Goal: Task Accomplishment & Management: Manage account settings

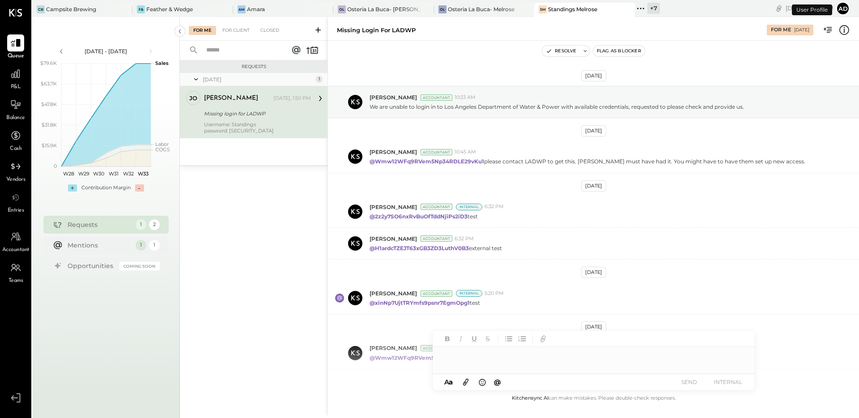
scroll to position [105, 0]
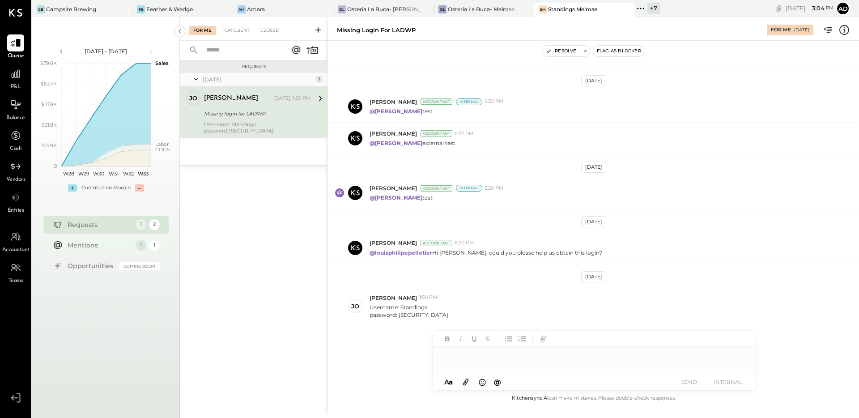
click at [110, 247] on div "Mentions" at bounding box center [100, 245] width 64 height 9
click at [17, 198] on icon at bounding box center [16, 198] width 12 height 12
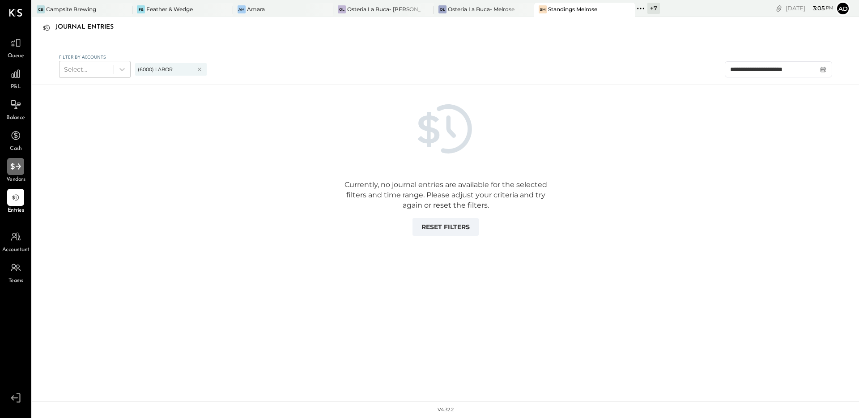
click at [14, 167] on icon at bounding box center [15, 166] width 10 height 7
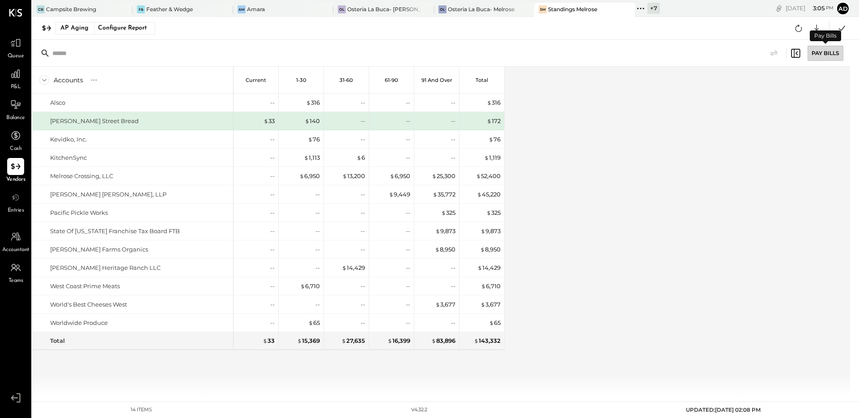
click at [824, 52] on div "Pay Bills" at bounding box center [826, 53] width 36 height 15
click at [797, 54] on icon at bounding box center [795, 53] width 11 height 11
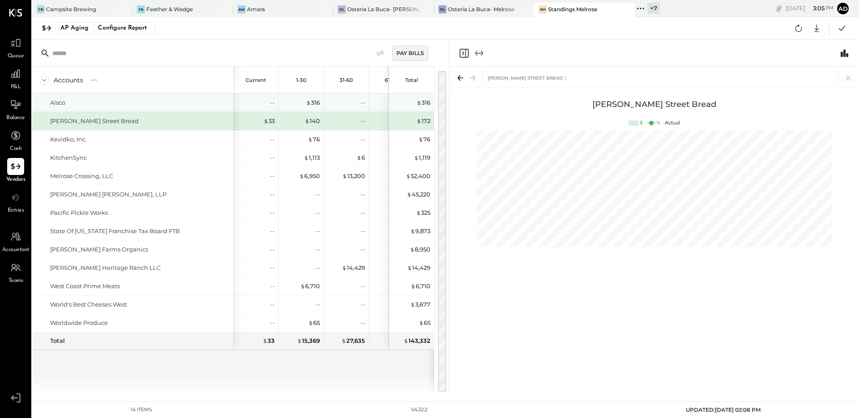
click at [101, 110] on div "Alsco" at bounding box center [132, 103] width 201 height 18
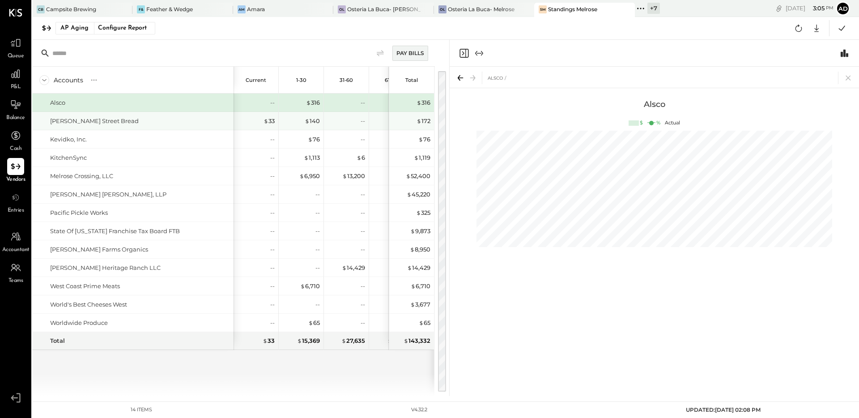
click at [98, 122] on div "Clark Street Bread" at bounding box center [94, 121] width 89 height 9
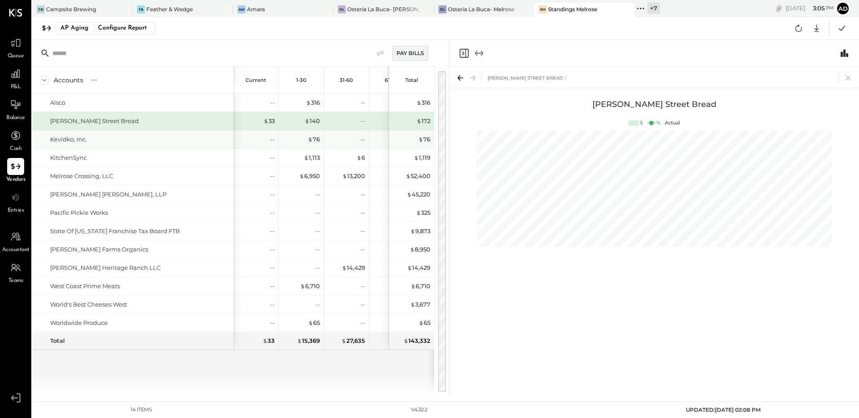
click at [94, 137] on div "Kevidko, Inc." at bounding box center [140, 139] width 180 height 9
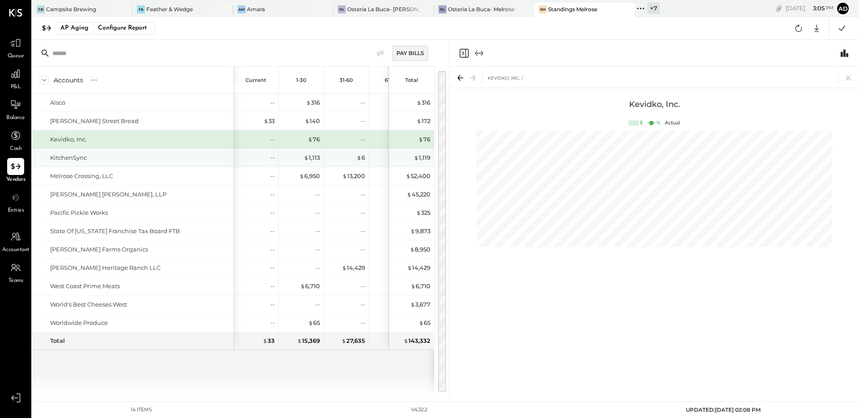
click at [93, 158] on div "KitchenSync" at bounding box center [140, 157] width 180 height 9
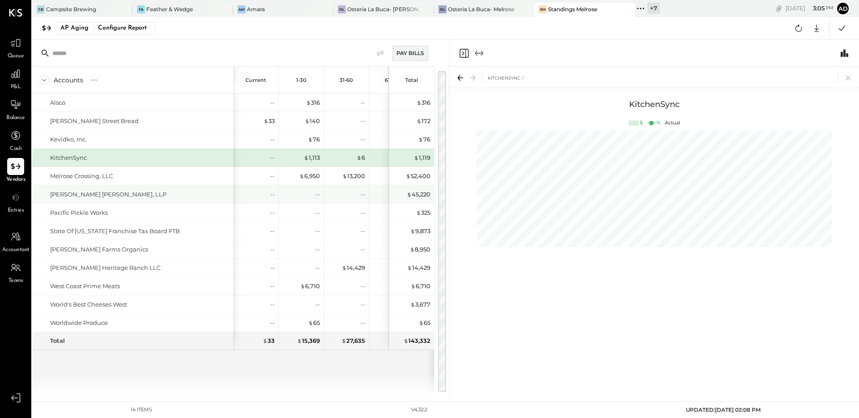
click at [103, 189] on div "Miller Barondess, LLP" at bounding box center [132, 194] width 201 height 18
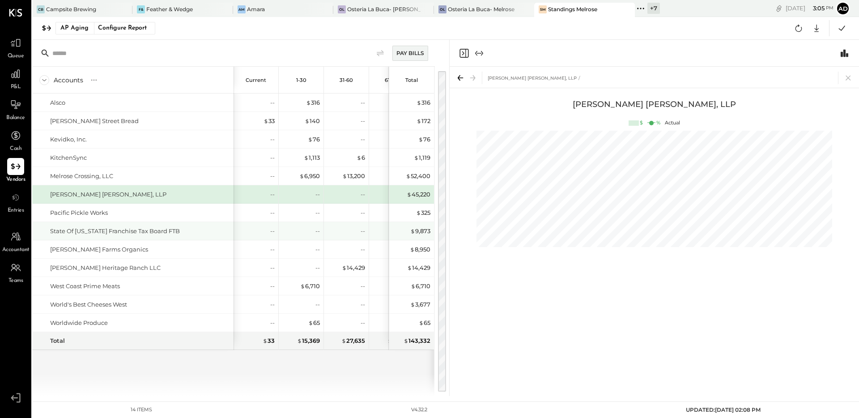
click at [112, 225] on div "State Of California Franchise Tax Board FTB" at bounding box center [132, 231] width 201 height 18
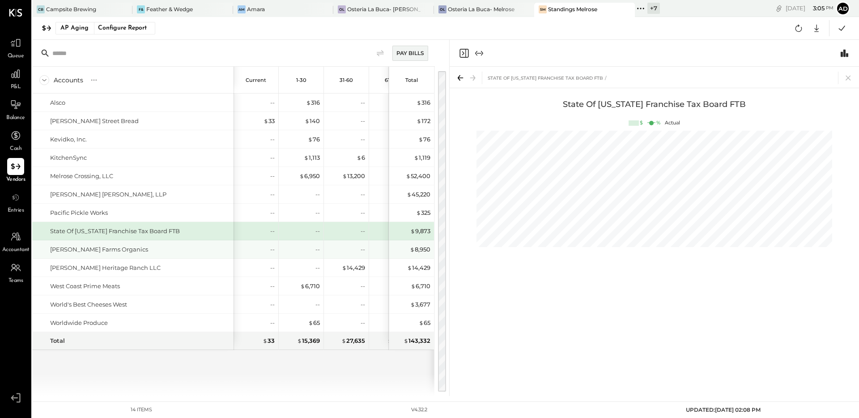
click at [117, 252] on div "Stehly Farms Organics" at bounding box center [140, 249] width 180 height 9
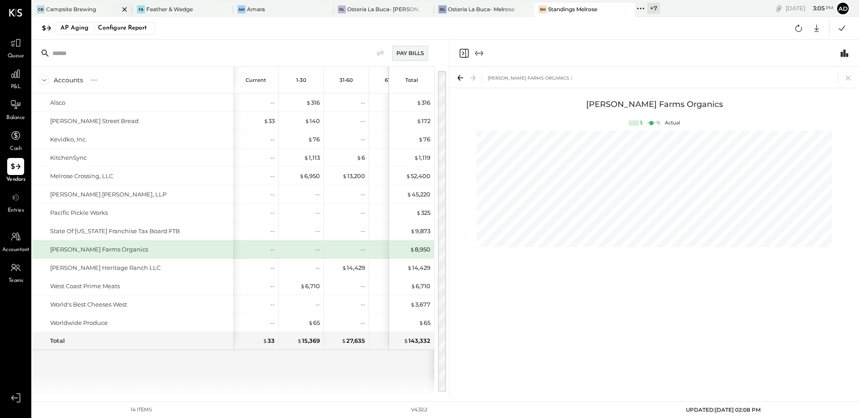
click at [75, 11] on div "Campsite Brewing" at bounding box center [71, 9] width 50 height 8
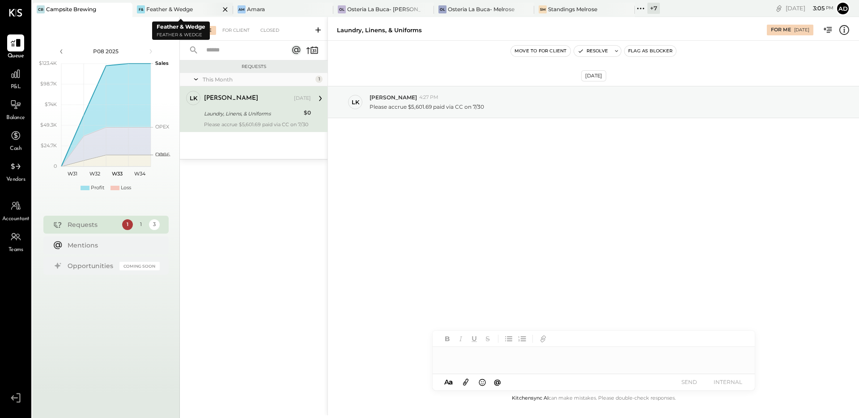
click at [163, 8] on div "Feather & Wedge" at bounding box center [169, 9] width 47 height 8
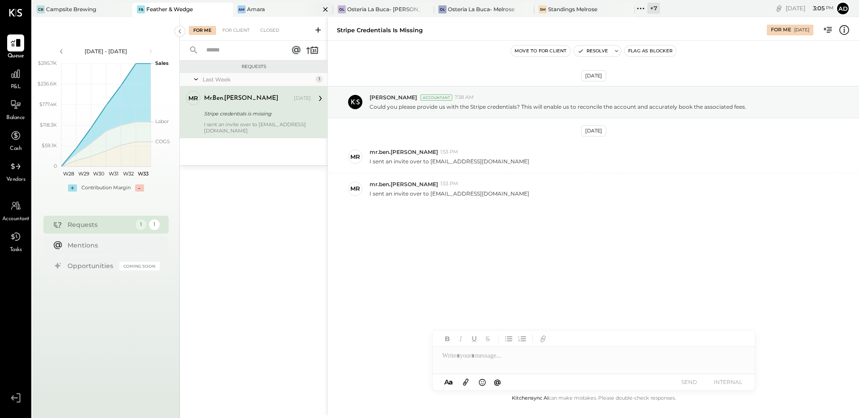
click at [252, 12] on div "Amara" at bounding box center [256, 9] width 18 height 8
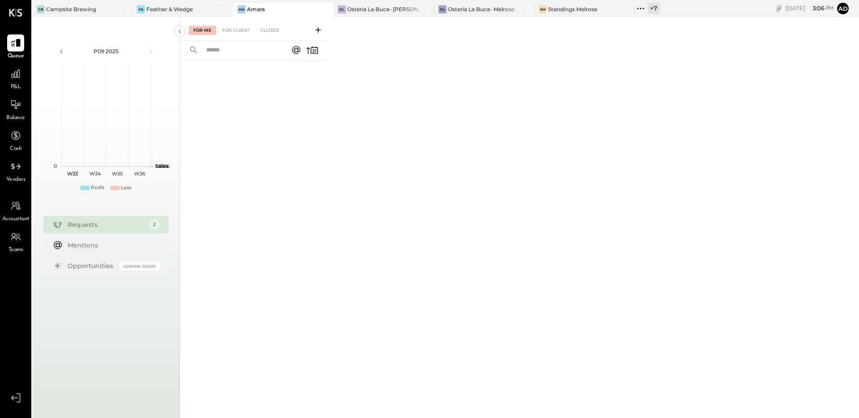
click at [119, 225] on div "Requests" at bounding box center [106, 224] width 77 height 9
click at [240, 32] on div "For Client" at bounding box center [236, 30] width 36 height 9
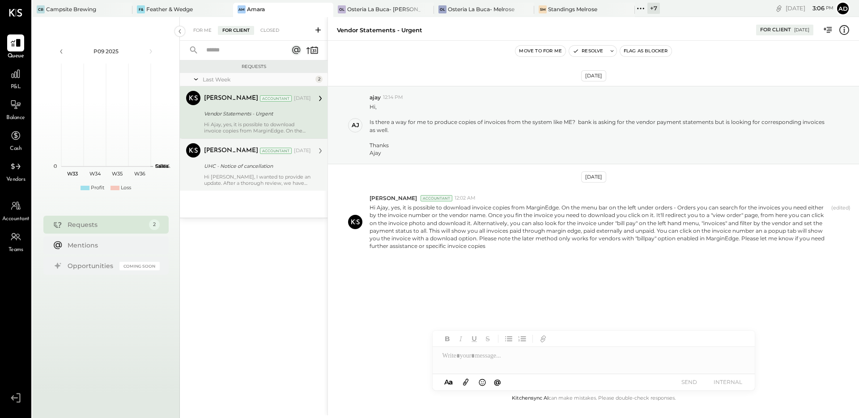
click at [229, 177] on div "Hi Ajay, I wanted to provide an update. After a thorough review, we have been p…" at bounding box center [257, 180] width 107 height 13
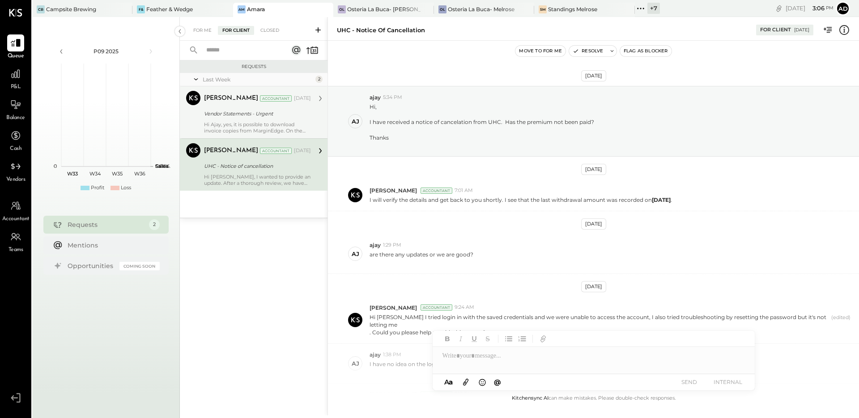
scroll to position [118, 0]
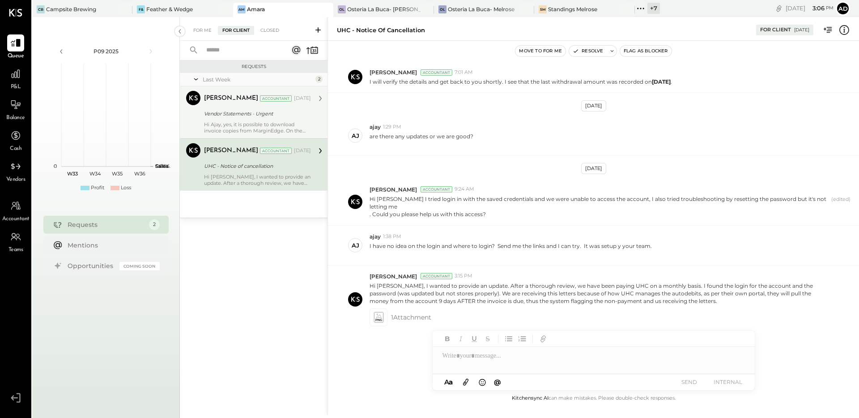
click at [243, 119] on div "Adolfo Rodriguez Accountant Aug 07, 2025 Vendor Statements - Urgent Hi Ajay, ye…" at bounding box center [257, 112] width 107 height 43
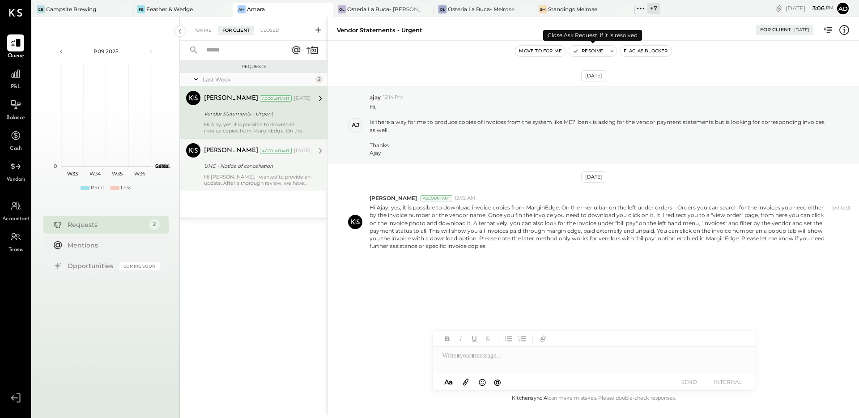
click at [609, 48] on icon at bounding box center [612, 51] width 6 height 6
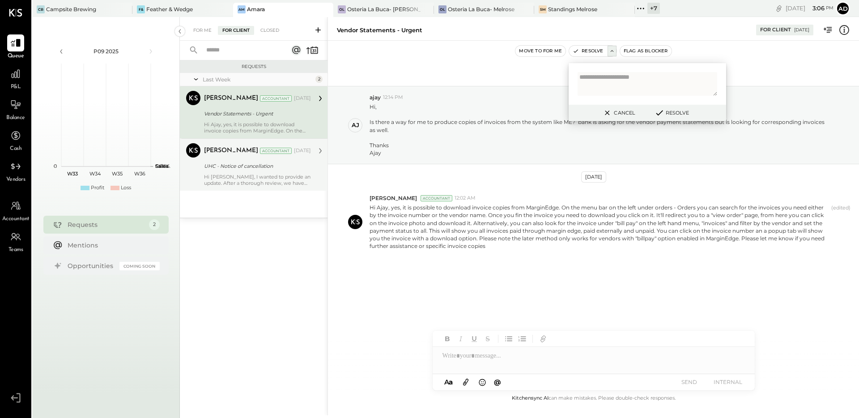
click at [661, 115] on icon at bounding box center [659, 113] width 11 height 10
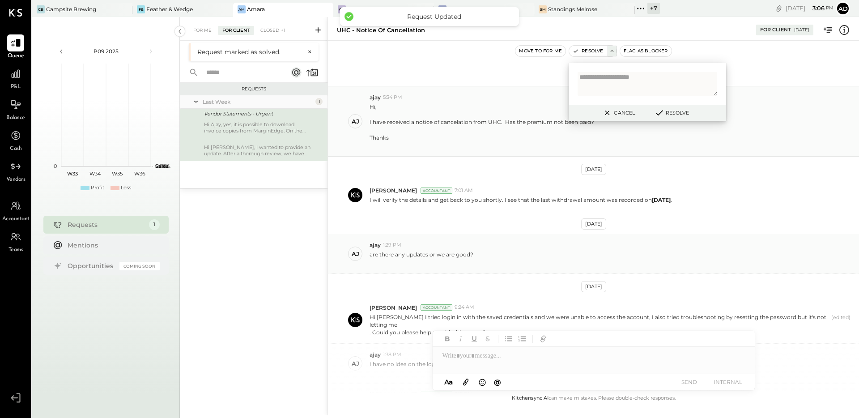
scroll to position [118, 0]
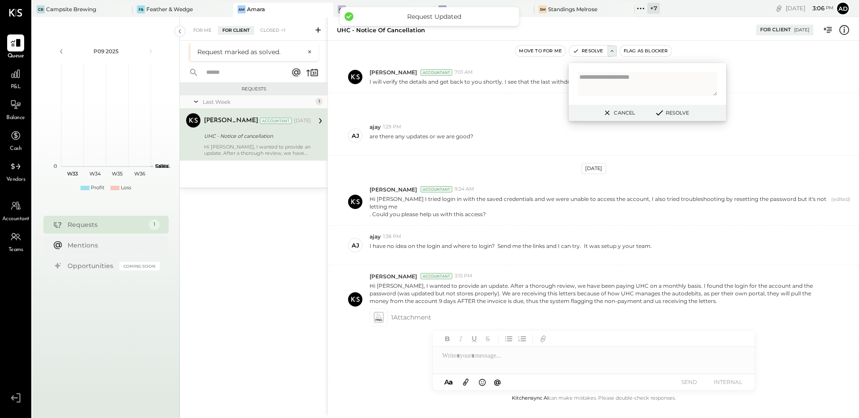
click at [680, 112] on button "Resolve" at bounding box center [672, 112] width 40 height 11
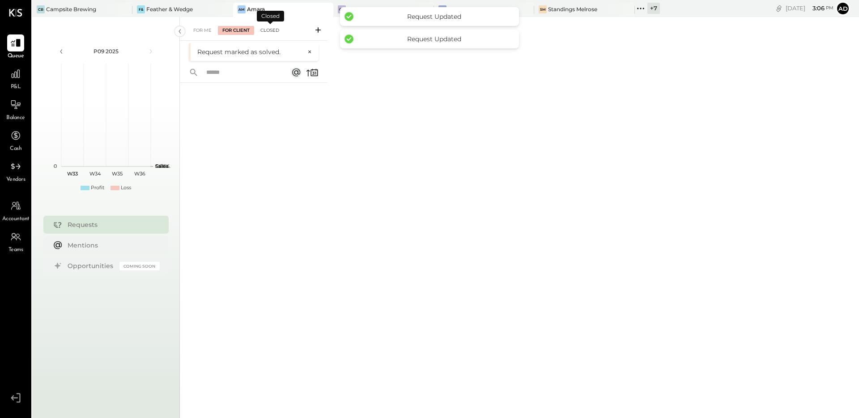
click at [270, 33] on div "Closed" at bounding box center [270, 30] width 28 height 9
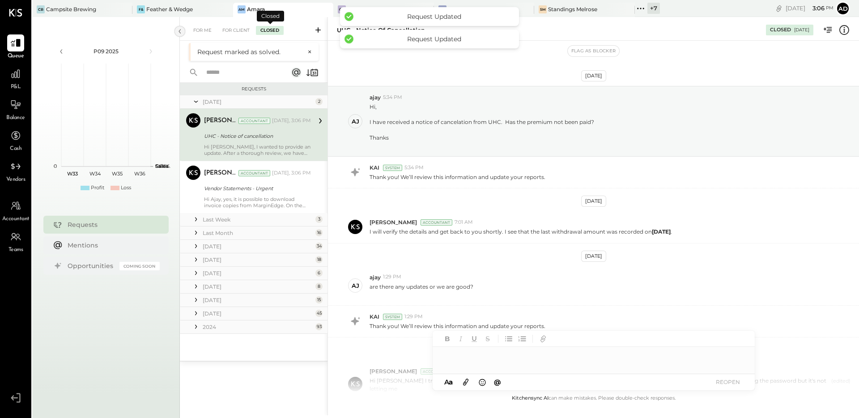
scroll to position [214, 0]
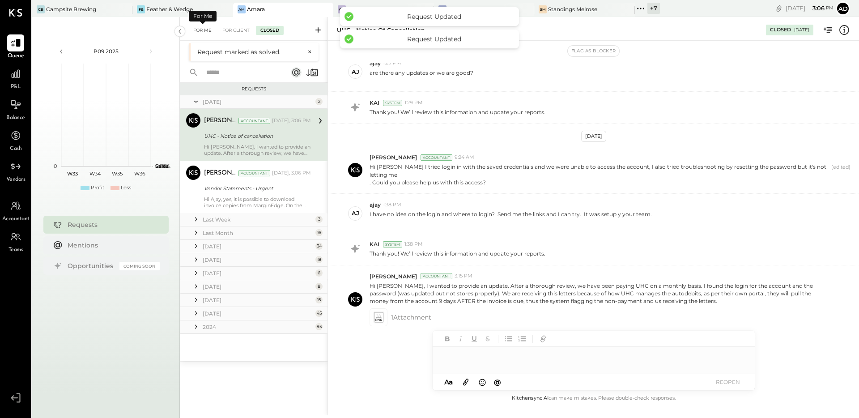
click at [196, 31] on div "For Me" at bounding box center [202, 30] width 27 height 9
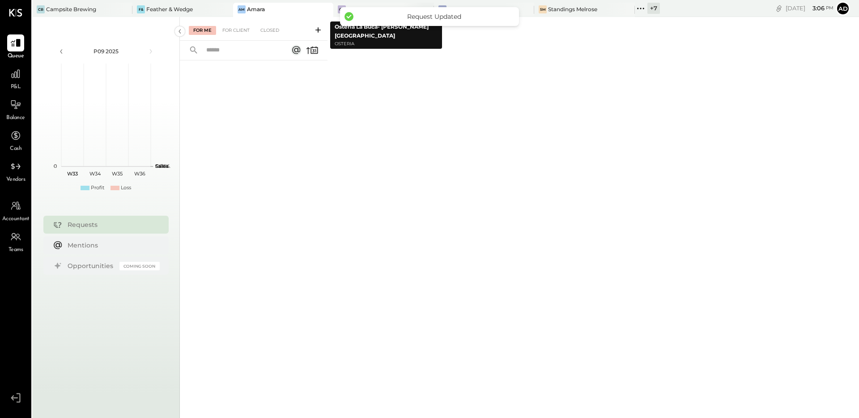
click at [333, 7] on div "OL Osteria La Buca- Sherman Oaks" at bounding box center [376, 9] width 87 height 8
